Goal: Download file/media

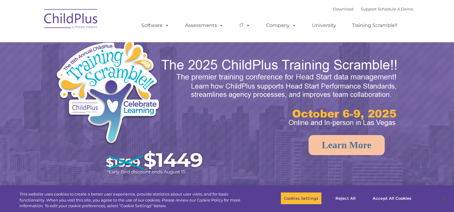
select select "MEDIUM"
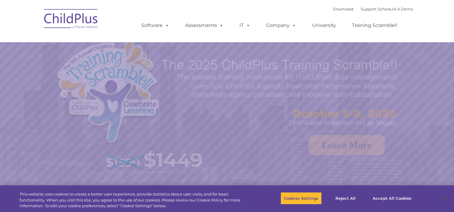
select select "MEDIUM"
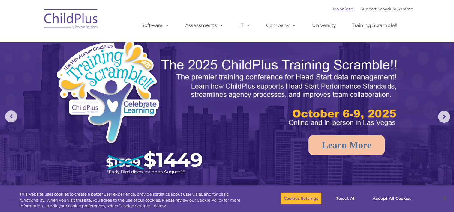
click at [333, 7] on link "Download" at bounding box center [343, 9] width 20 height 5
click at [333, 10] on link "Download" at bounding box center [343, 9] width 20 height 5
